Goal: Transaction & Acquisition: Subscribe to service/newsletter

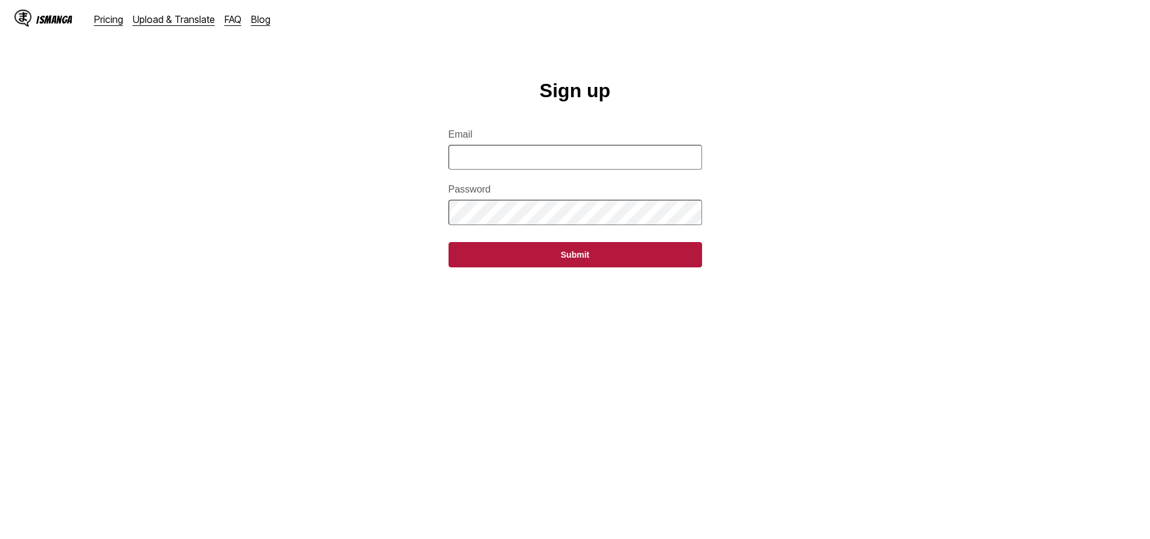
click at [501, 160] on input "Email" at bounding box center [576, 157] width 254 height 25
click at [507, 160] on input "Email" at bounding box center [576, 157] width 254 height 25
drag, startPoint x: 515, startPoint y: 86, endPoint x: 501, endPoint y: 95, distance: 16.6
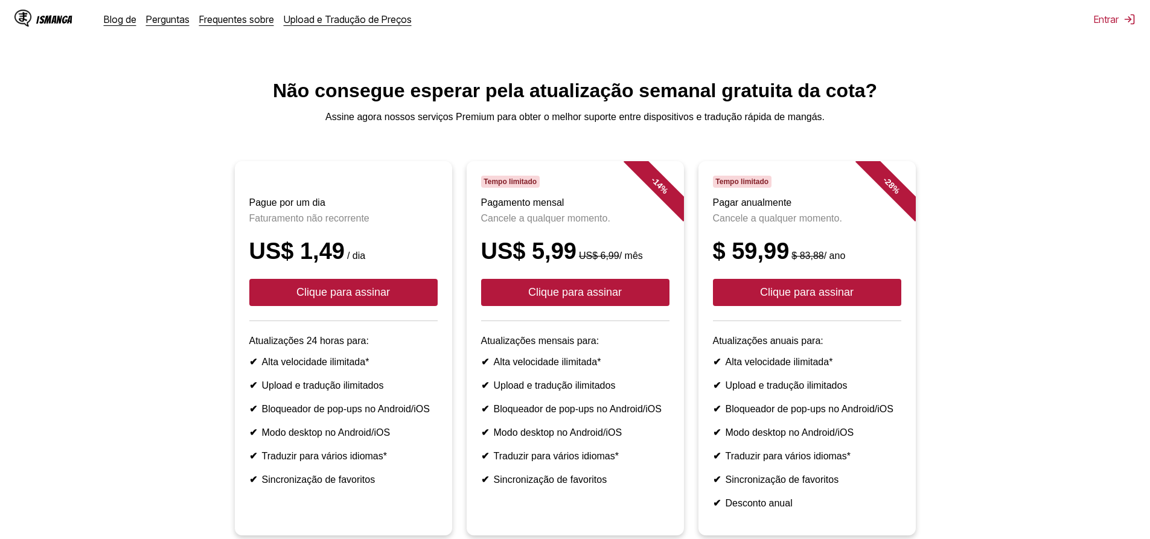
click at [42, 19] on font "IsManga" at bounding box center [54, 19] width 36 height 11
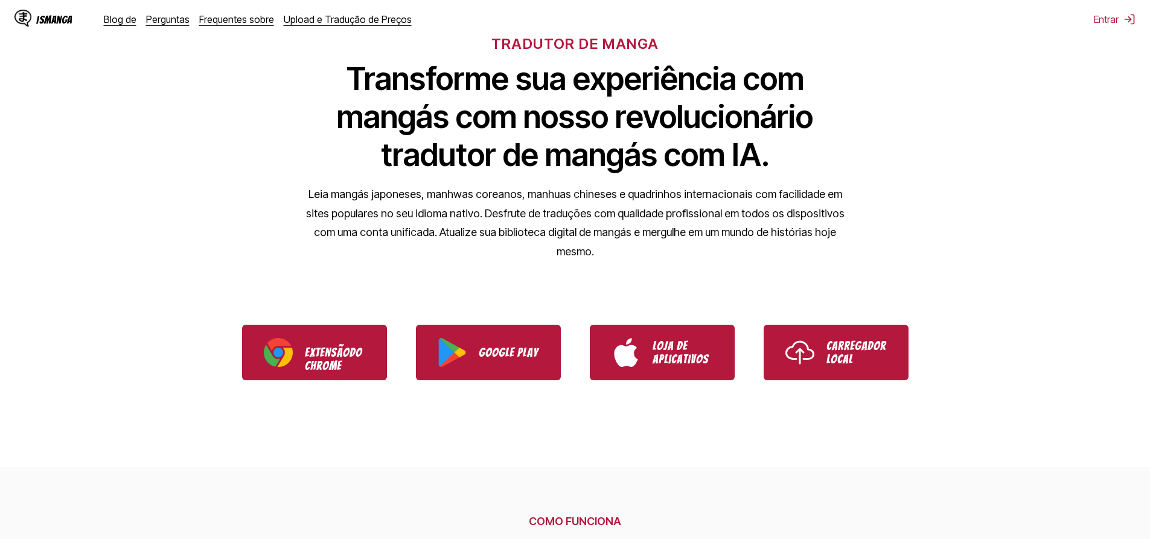
scroll to position [60, 0]
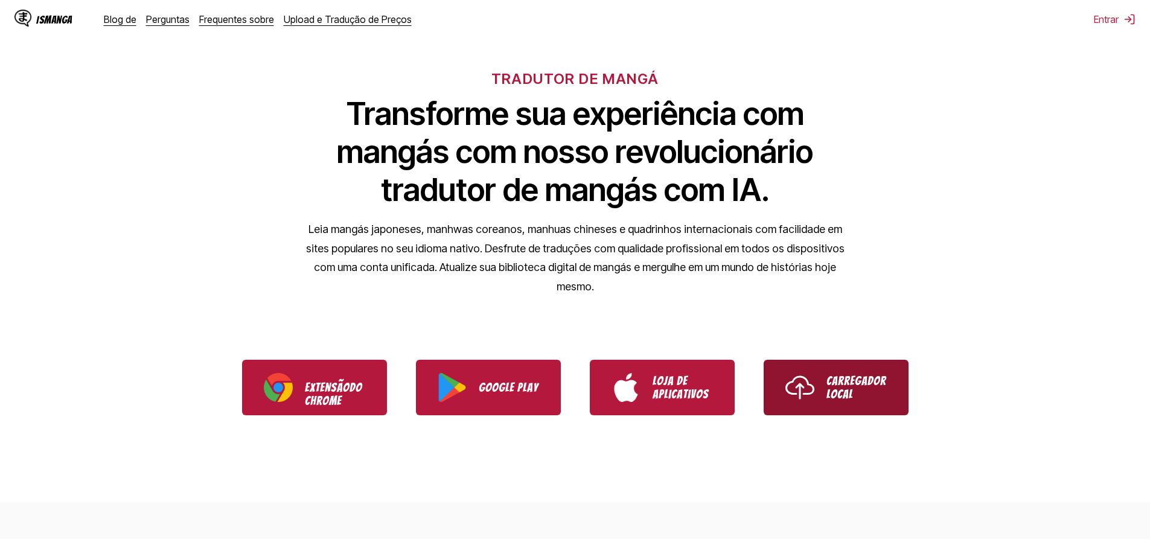
click at [799, 382] on img "Use o carregador local IsManga" at bounding box center [800, 387] width 29 height 29
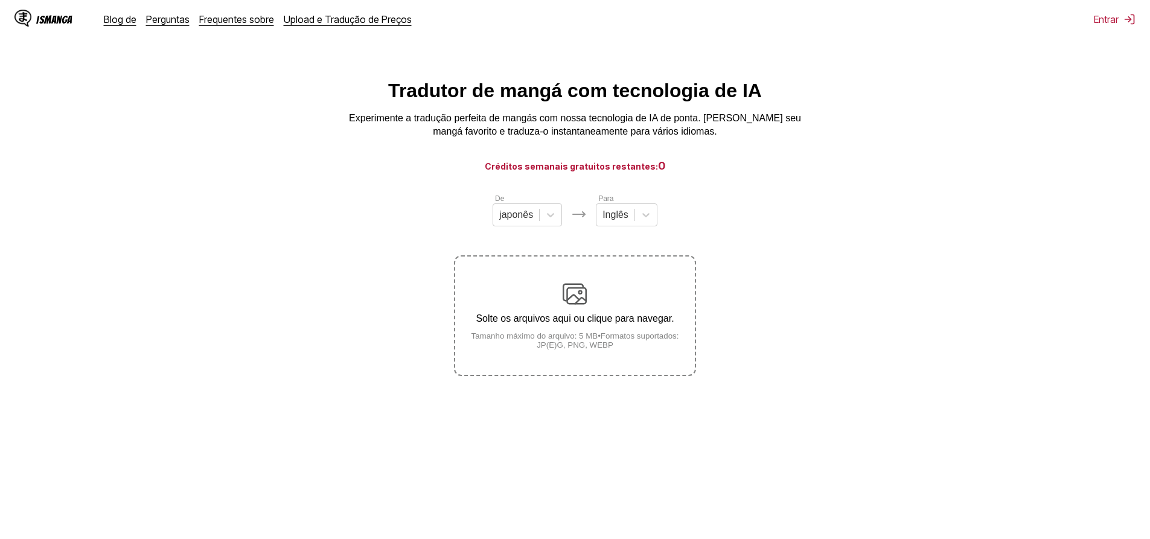
drag, startPoint x: 123, startPoint y: 53, endPoint x: 116, endPoint y: 60, distance: 9.8
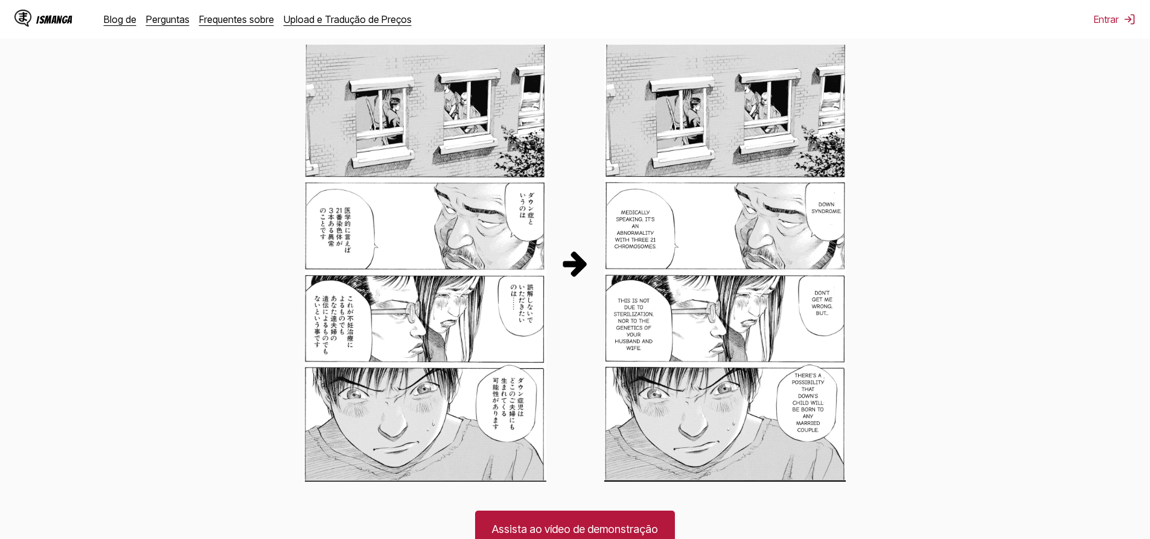
scroll to position [388, 0]
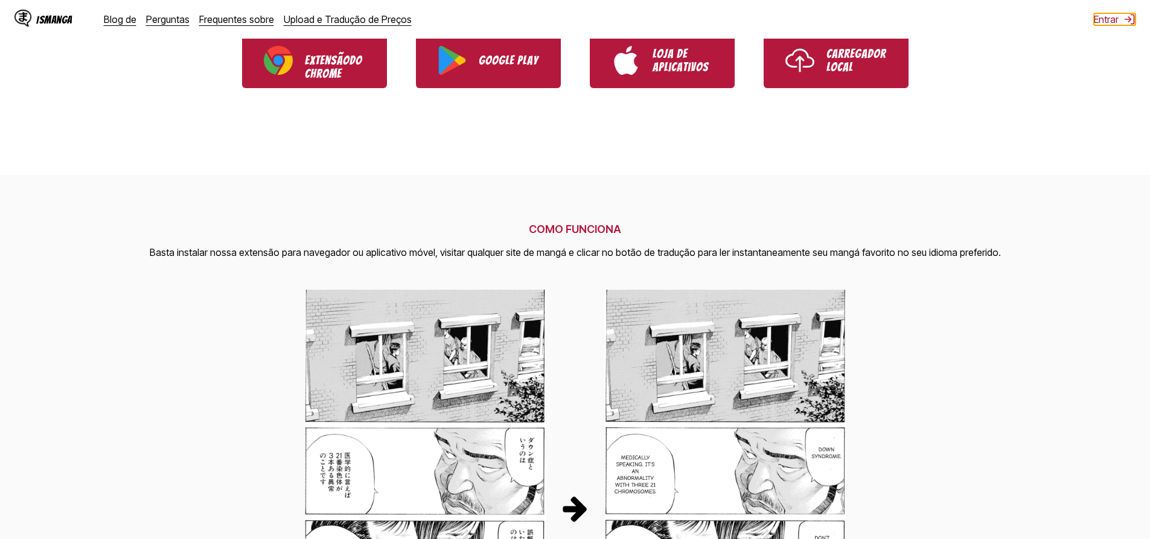
click at [1096, 20] on font "Entrar" at bounding box center [1106, 19] width 25 height 12
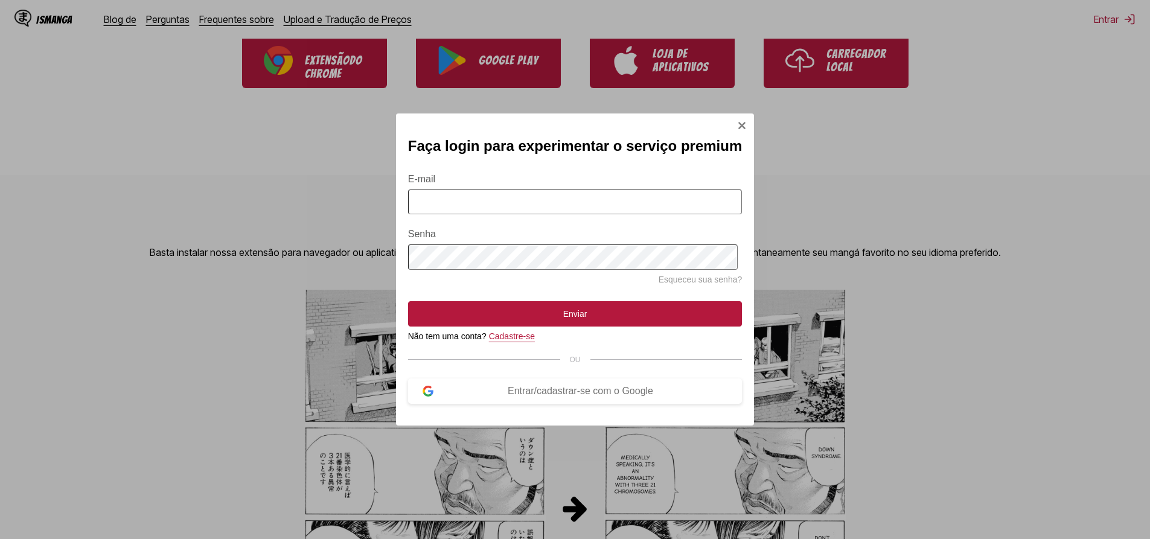
click at [527, 336] on font "Cadastre-se" at bounding box center [512, 336] width 46 height 10
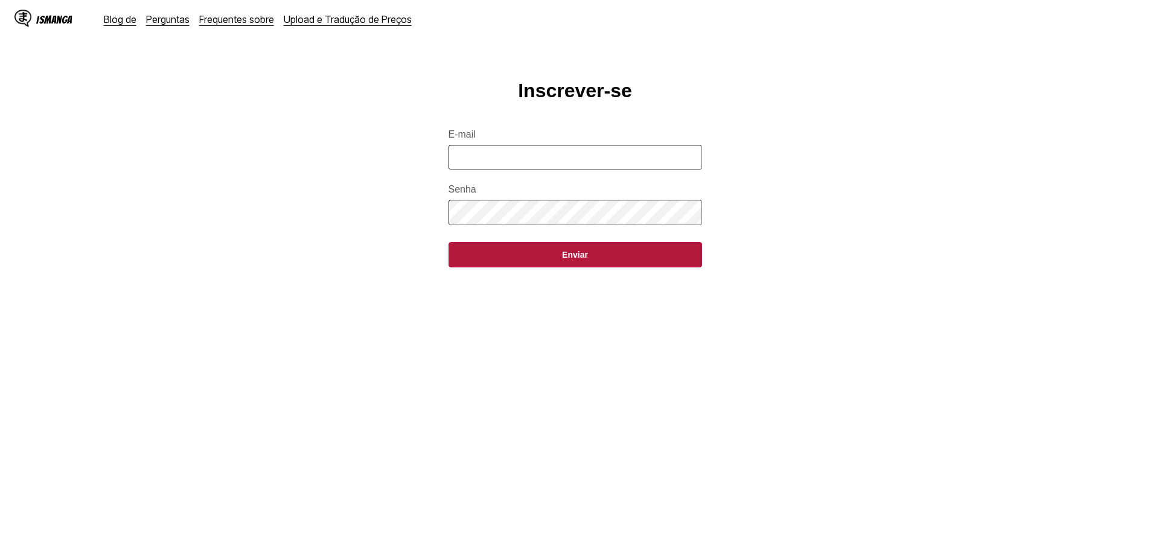
click at [513, 170] on input "E-mail" at bounding box center [576, 157] width 254 height 25
type input "**********"
click at [449, 242] on button "Enviar" at bounding box center [576, 254] width 254 height 25
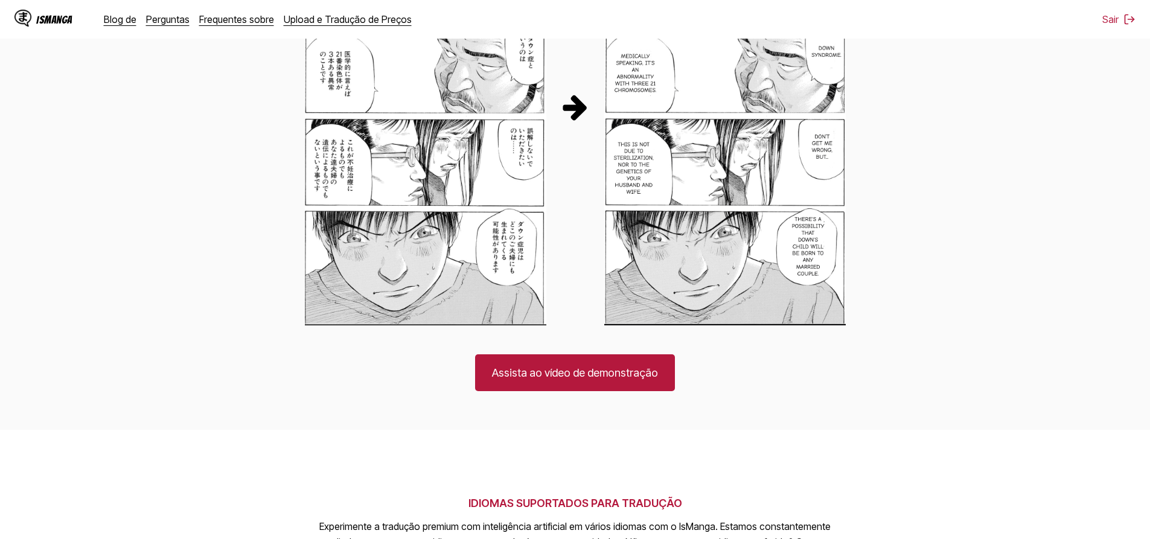
scroll to position [845, 0]
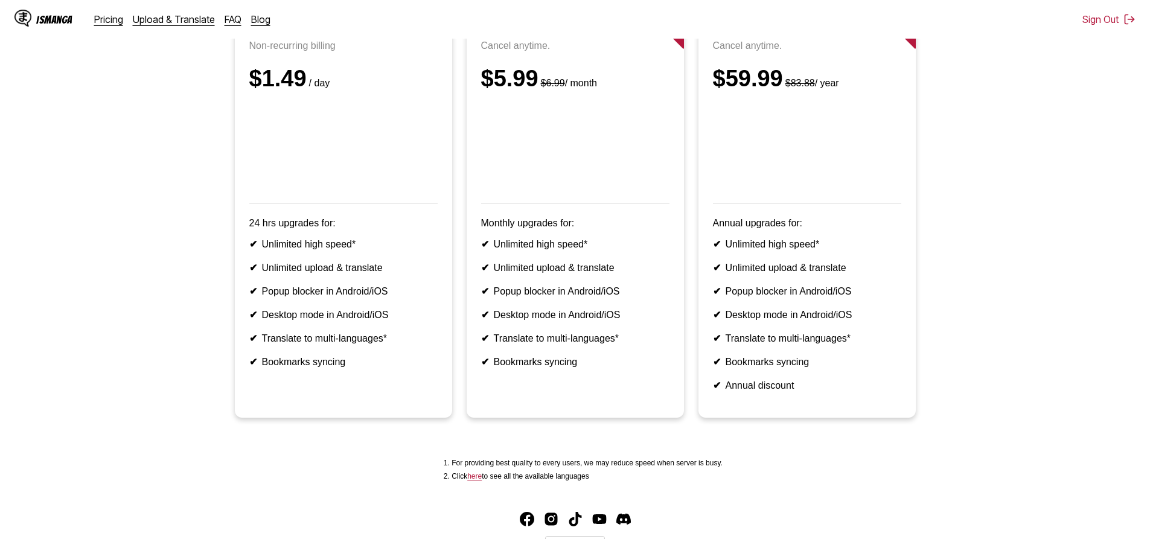
scroll to position [181, 0]
